Goal: Information Seeking & Learning: Learn about a topic

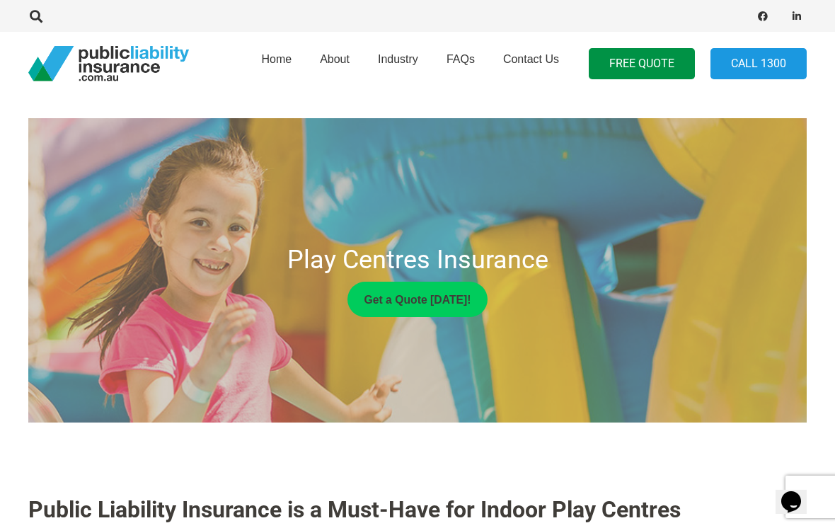
click at [533, 70] on link "Contact Us" at bounding box center [531, 64] width 84 height 72
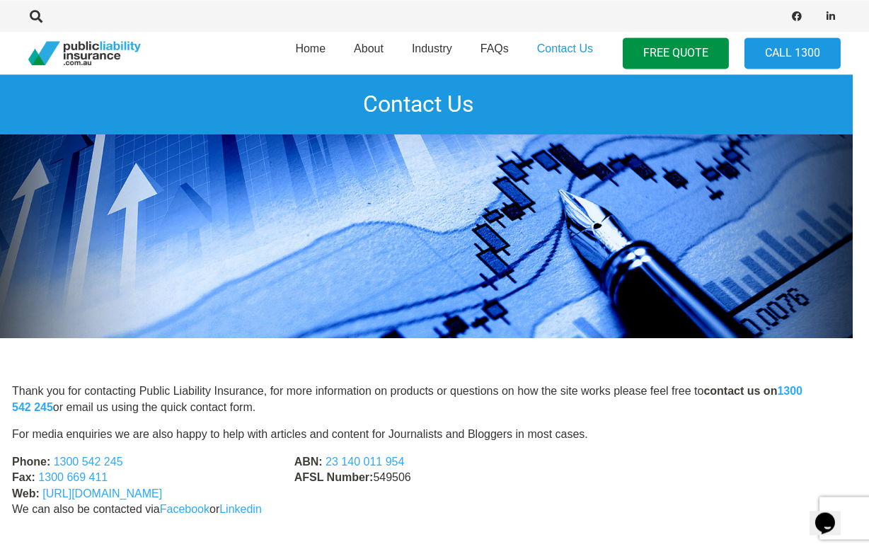
scroll to position [0, 16]
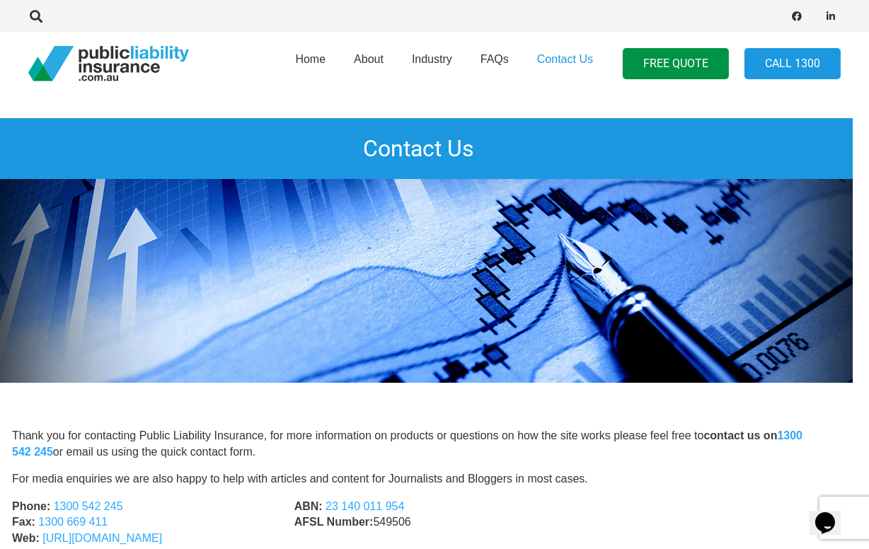
click at [375, 65] on span "About" at bounding box center [369, 59] width 30 height 12
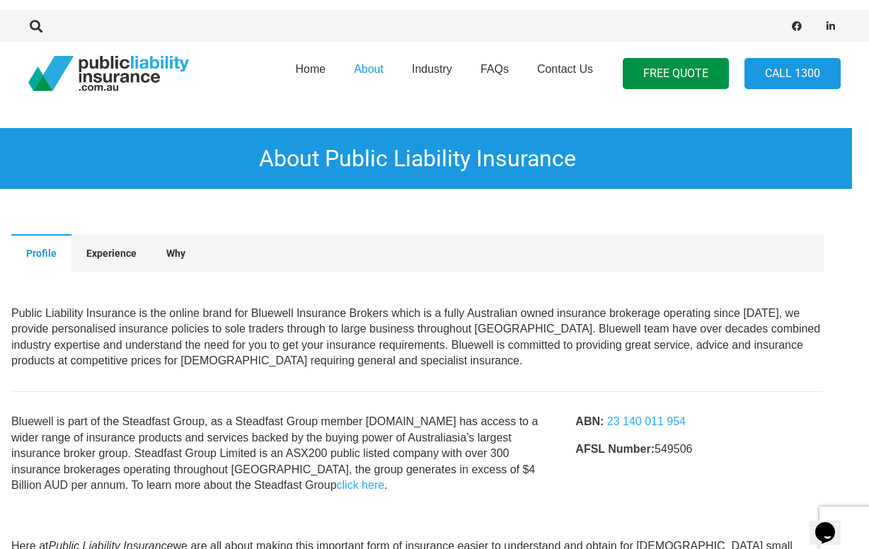
scroll to position [0, 16]
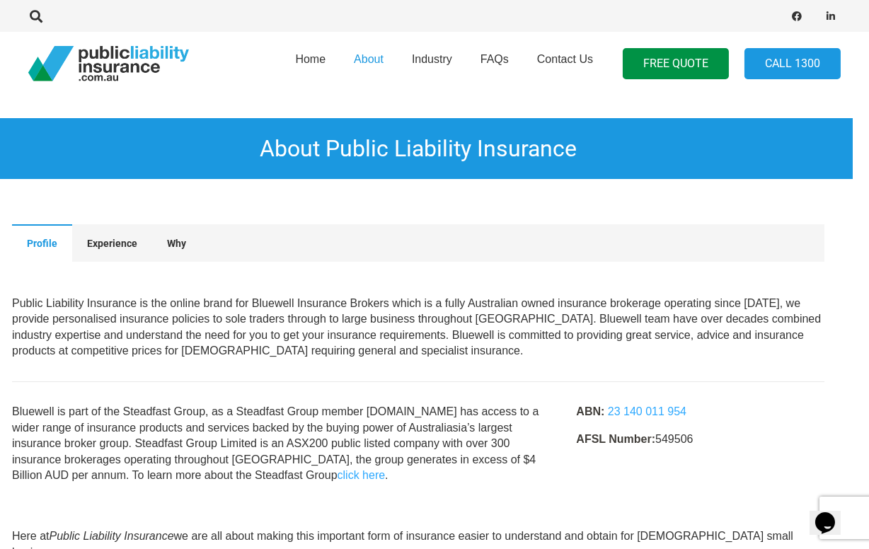
click at [446, 66] on link "Industry" at bounding box center [432, 64] width 69 height 72
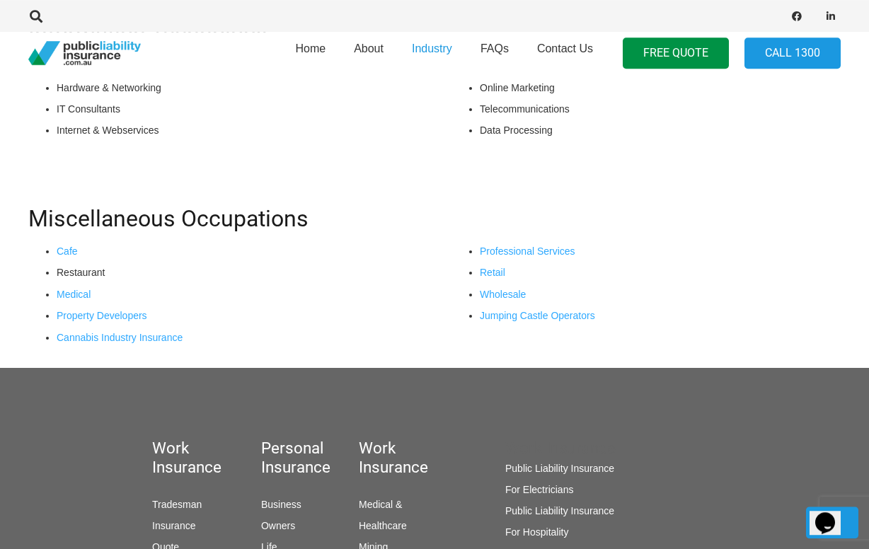
scroll to position [1171, 0]
click at [579, 319] on link "Jumping Castle Operators" at bounding box center [537, 315] width 115 height 11
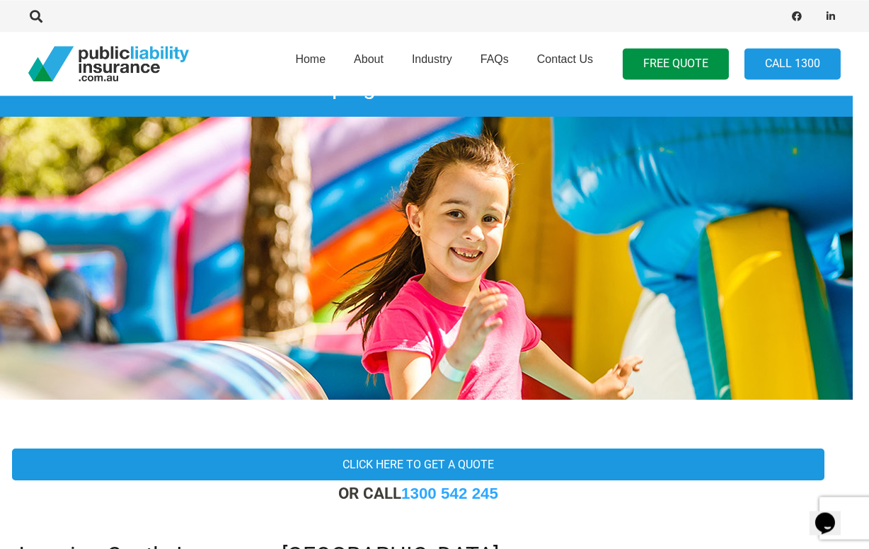
scroll to position [0, 16]
